Goal: Use online tool/utility: Utilize a website feature to perform a specific function

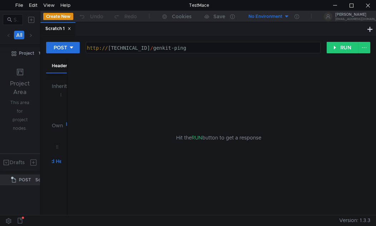
drag, startPoint x: 289, startPoint y: 95, endPoint x: 286, endPoint y: 96, distance: 3.6
click at [289, 95] on div "Hit the RUN button to get a response" at bounding box center [218, 137] width 285 height 156
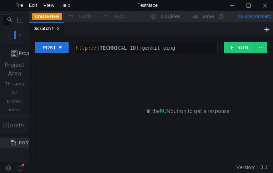
click at [232, 5] on div at bounding box center [232, 5] width 16 height 11
drag, startPoint x: 122, startPoint y: 2, endPoint x: 133, endPoint y: 4, distance: 11.3
click at [133, 4] on div "File Edit View Help TestMace" at bounding box center [136, 5] width 273 height 11
drag, startPoint x: 98, startPoint y: 125, endPoint x: 175, endPoint y: 61, distance: 99.4
click at [98, 125] on div "Hit the RUN button to get a response" at bounding box center [186, 110] width 285 height 103
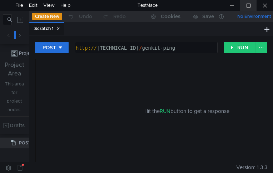
click at [250, 7] on div at bounding box center [248, 5] width 16 height 11
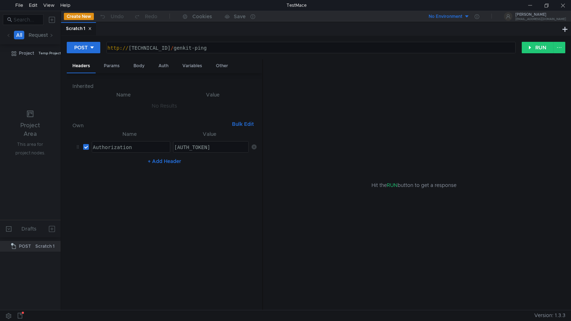
click at [125, 201] on nz-table "Name Value Authorization הההההההההההההההההההההההההההההההההההההההההההההההההההההה…" at bounding box center [164, 217] width 184 height 175
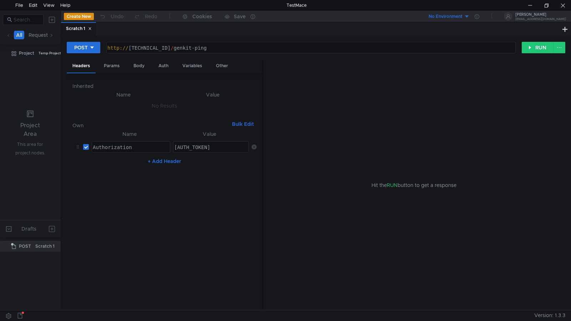
drag, startPoint x: 241, startPoint y: 147, endPoint x: 237, endPoint y: 148, distance: 4.7
type textarea "Bearer eyJhbGciOiJSUzI1NiIsImtpZCI6IjA1NTc3MjZmYWIxMjMxZmEyZGNjNTcyMWExMDgzZGE2…"
click at [254, 146] on icon at bounding box center [254, 146] width 5 height 5
click at [176, 161] on button "+ Add Header" at bounding box center [164, 157] width 39 height 9
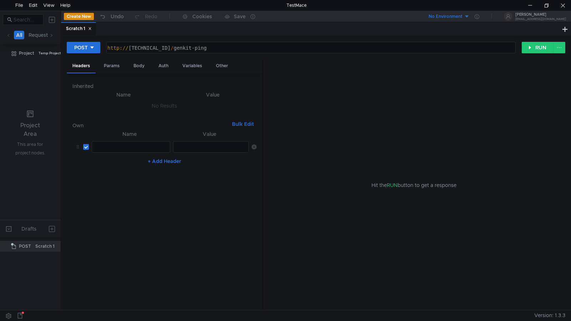
click at [111, 150] on div at bounding box center [130, 154] width 78 height 20
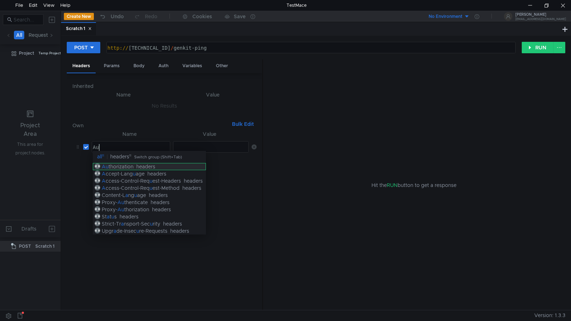
type textarea "Au"
click at [137, 166] on div "headers" at bounding box center [145, 166] width 19 height 6
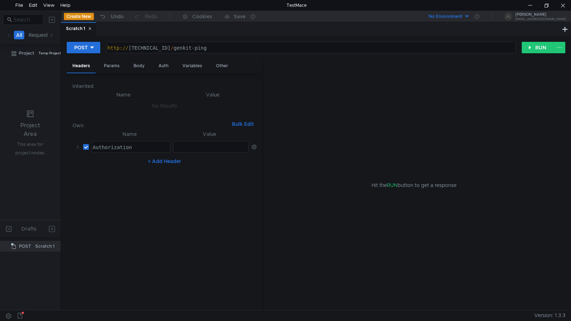
click at [205, 144] on div at bounding box center [211, 154] width 76 height 20
type textarea "Bearer"
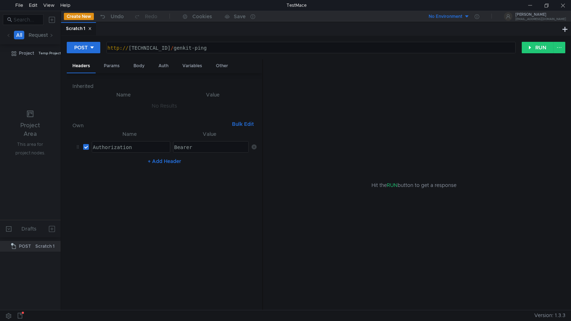
drag, startPoint x: 126, startPoint y: 200, endPoint x: 201, endPoint y: 147, distance: 91.7
click at [126, 200] on nz-table "Name Value Au Authorization ההההההההההההההההההההההההההההההההההההההההההההההההההה…" at bounding box center [164, 217] width 184 height 175
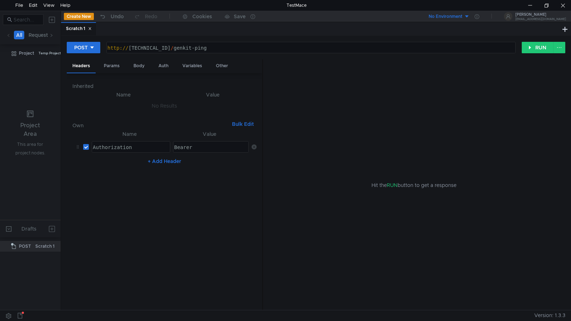
click at [202, 145] on div "Bearer" at bounding box center [211, 154] width 76 height 20
paste textarea
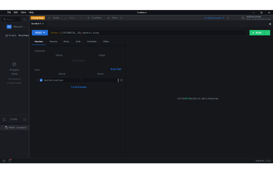
scroll to position [0, 0]
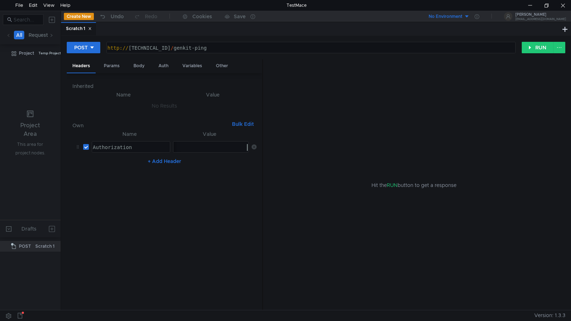
click at [345, 159] on div "Hit the RUN button to get a response" at bounding box center [414, 184] width 285 height 251
click at [551, 7] on div at bounding box center [547, 5] width 16 height 11
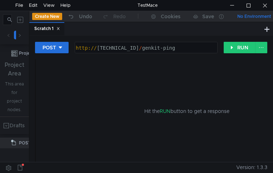
click at [194, 72] on div "Hit the RUN button to get a response" at bounding box center [186, 110] width 285 height 103
click at [236, 48] on button "RUN" at bounding box center [240, 47] width 32 height 11
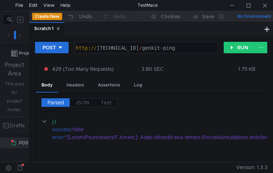
click at [183, 97] on div "Parsed JSON Text {} success : false error :" at bounding box center [187, 127] width 302 height 70
drag, startPoint x: 194, startPoint y: 95, endPoint x: 216, endPoint y: 79, distance: 26.8
click at [194, 95] on div "Parsed JSON Text {} success : false error :" at bounding box center [187, 127] width 302 height 70
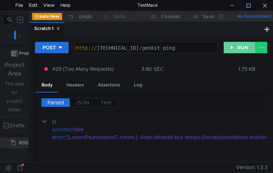
click at [231, 48] on button "RUN" at bounding box center [240, 47] width 32 height 11
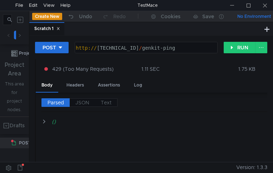
click at [124, 154] on cdk-virtual-scroll-viewport "{}" at bounding box center [189, 152] width 297 height 71
click at [237, 95] on div "Parsed JSON Text {}" at bounding box center [187, 127] width 302 height 70
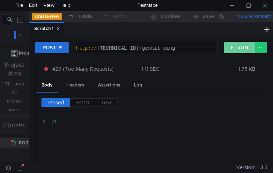
click at [238, 51] on button "RUN" at bounding box center [240, 47] width 32 height 11
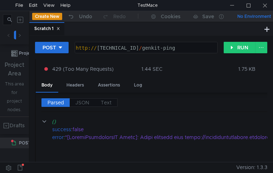
click at [183, 76] on div "429 (Too Many Requests) 1.44 SEC 1.75 KB" at bounding box center [187, 68] width 302 height 19
drag, startPoint x: 234, startPoint y: 45, endPoint x: 221, endPoint y: 61, distance: 20.8
click at [234, 45] on button "RUN" at bounding box center [240, 47] width 32 height 11
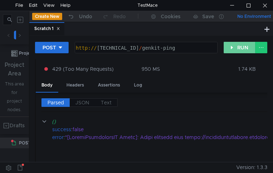
click at [243, 46] on button "RUN" at bounding box center [240, 47] width 32 height 11
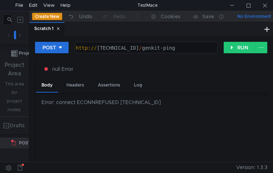
drag, startPoint x: 197, startPoint y: 162, endPoint x: 196, endPoint y: 158, distance: 3.7
click at [197, 161] on div "All Requests Api Scripts Project Temp Project Project Area This area for projec…" at bounding box center [136, 92] width 273 height 162
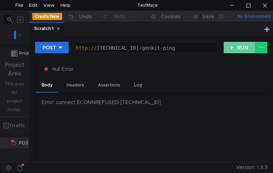
click at [237, 46] on button "RUN" at bounding box center [240, 47] width 32 height 11
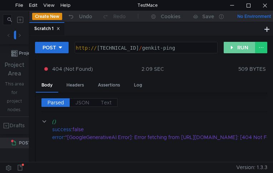
click at [231, 45] on button "RUN" at bounding box center [240, 47] width 32 height 11
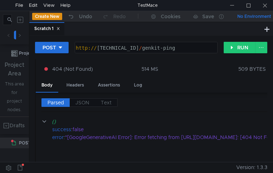
click at [240, 100] on div "Parsed JSON Text" at bounding box center [189, 105] width 297 height 14
click at [212, 111] on div "Parsed JSON Text" at bounding box center [189, 105] width 297 height 14
click at [182, 170] on div at bounding box center [119, 167] width 233 height 10
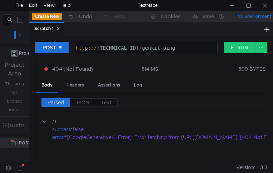
click at [202, 80] on div "Body Headers Assertions Log" at bounding box center [187, 86] width 302 height 14
click at [238, 49] on button "RUN" at bounding box center [240, 47] width 32 height 11
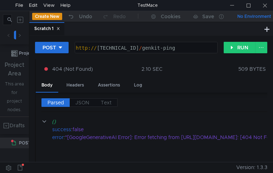
click at [204, 163] on div at bounding box center [119, 167] width 233 height 10
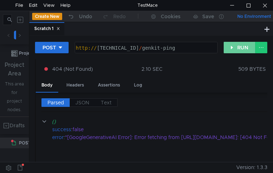
drag, startPoint x: 235, startPoint y: 50, endPoint x: 210, endPoint y: 105, distance: 60.1
click at [235, 50] on button "RUN" at bounding box center [240, 47] width 32 height 11
drag, startPoint x: 232, startPoint y: 5, endPoint x: 215, endPoint y: 22, distance: 25.0
click at [232, 4] on div at bounding box center [232, 5] width 16 height 11
click at [230, 47] on button "RUN" at bounding box center [240, 47] width 32 height 11
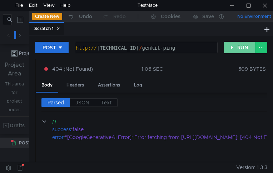
click at [240, 52] on button "RUN" at bounding box center [240, 47] width 32 height 11
click at [235, 47] on button "RUN" at bounding box center [240, 47] width 32 height 11
click at [236, 50] on button "RUN" at bounding box center [240, 47] width 32 height 11
click at [238, 47] on button "RUN" at bounding box center [240, 47] width 32 height 11
click at [241, 47] on button "RUN" at bounding box center [240, 47] width 32 height 11
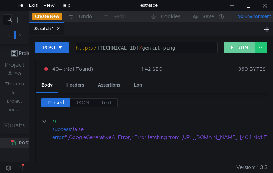
click at [229, 48] on button "RUN" at bounding box center [240, 47] width 32 height 11
